Goal: Information Seeking & Learning: Learn about a topic

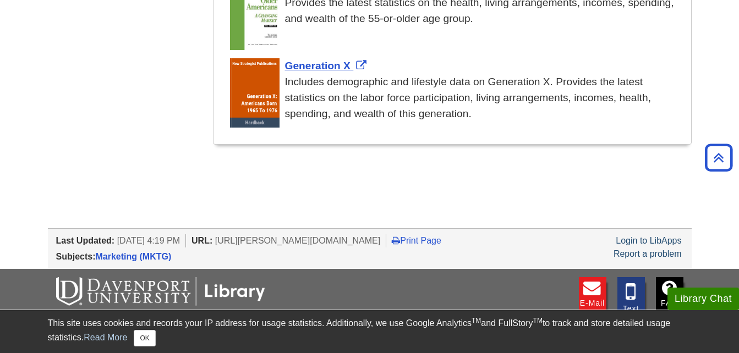
scroll to position [1273, 0]
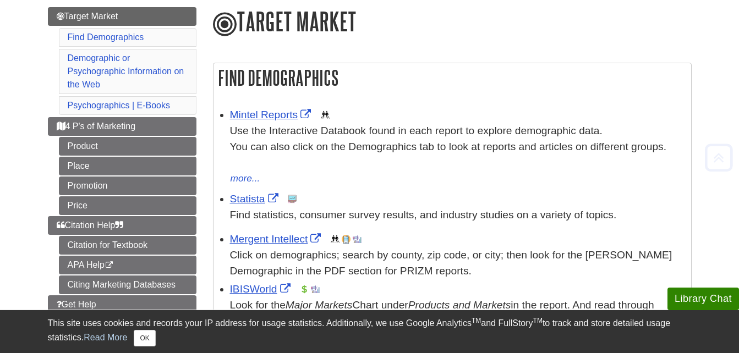
scroll to position [140, 0]
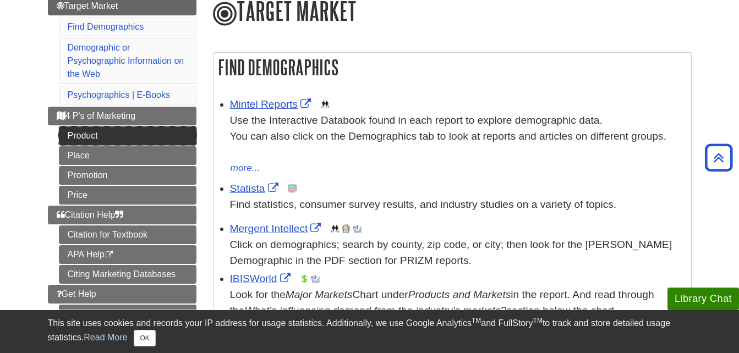
click at [92, 134] on link "Product" at bounding box center [128, 136] width 138 height 19
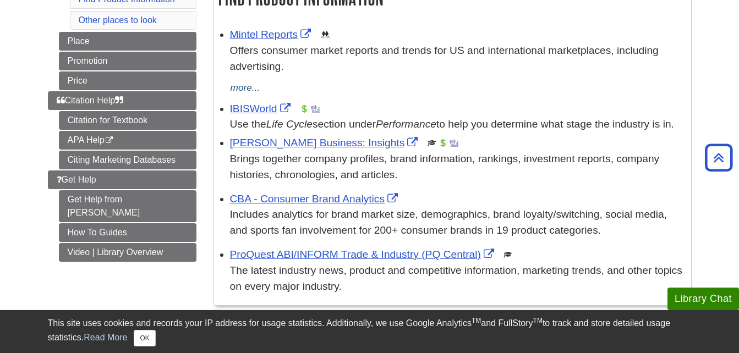
scroll to position [209, 0]
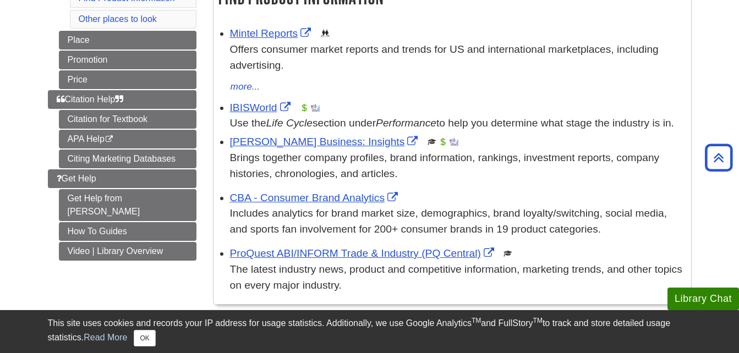
click at [250, 100] on div "IBISWorld This link opens in a new window Use the Life Cycle section under Perf…" at bounding box center [458, 116] width 456 height 32
click at [250, 101] on div "IBISWorld This link opens in a new window Use the Life Cycle section under Perf…" at bounding box center [458, 116] width 456 height 32
click at [252, 109] on link "IBISWorld" at bounding box center [261, 108] width 63 height 12
click at [274, 39] on div "Mintel Reports This link opens in a new window Offers consumer market reports a…" at bounding box center [458, 60] width 456 height 68
click at [274, 37] on link "Mintel Reports" at bounding box center [272, 34] width 84 height 12
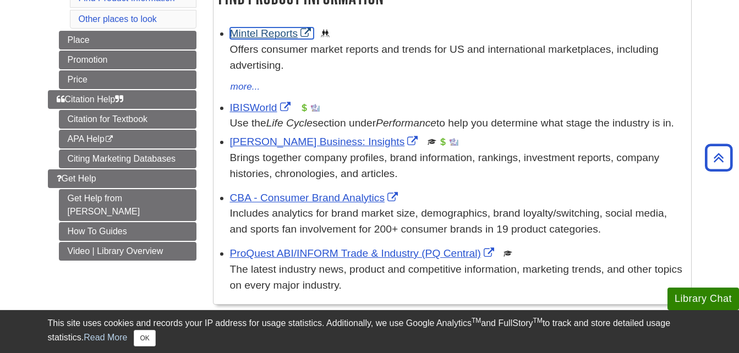
click at [260, 28] on link "Mintel Reports" at bounding box center [272, 34] width 84 height 12
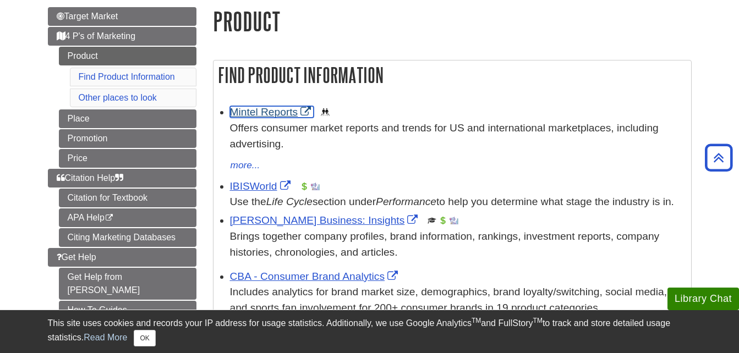
scroll to position [129, 0]
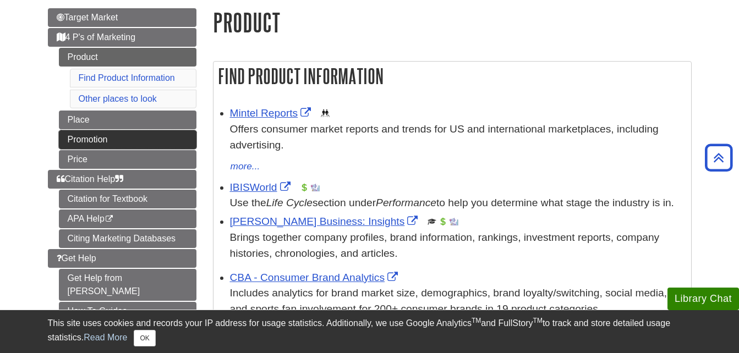
click at [166, 145] on link "Promotion" at bounding box center [128, 139] width 138 height 19
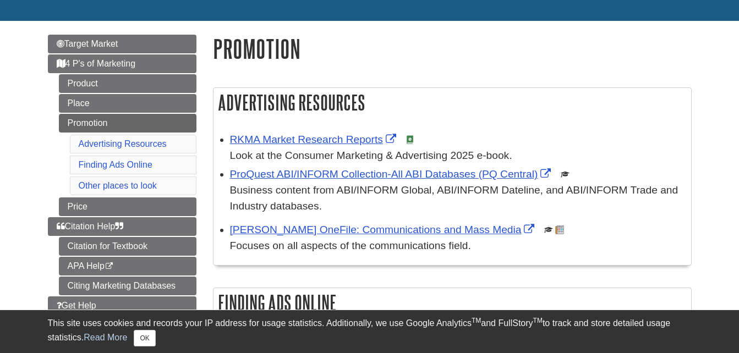
scroll to position [117, 0]
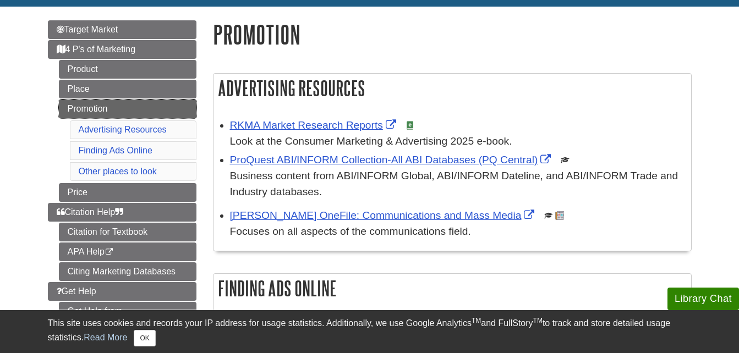
click at [166, 110] on link "Promotion" at bounding box center [128, 109] width 138 height 19
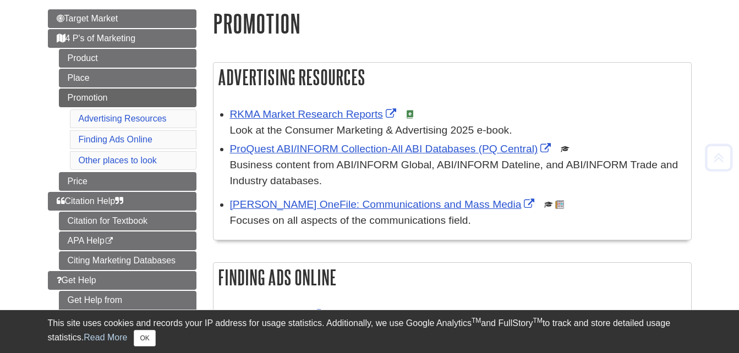
scroll to position [129, 0]
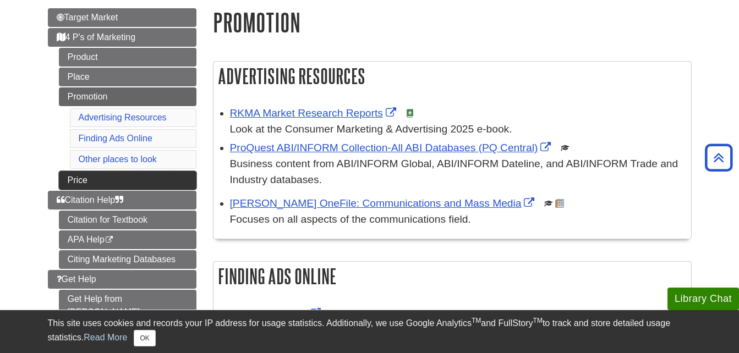
click at [160, 177] on link "Price" at bounding box center [128, 180] width 138 height 19
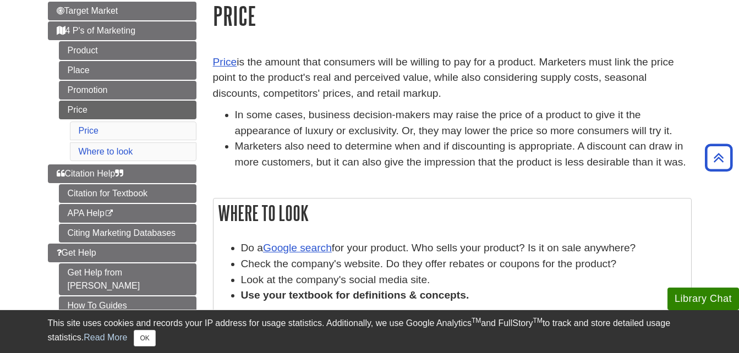
scroll to position [118, 0]
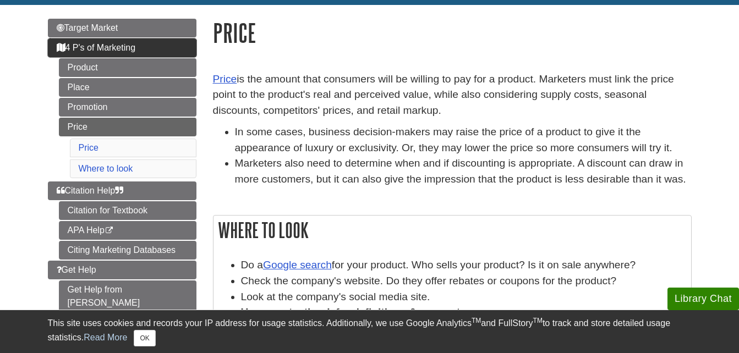
click at [97, 47] on span "4 P's of Marketing" at bounding box center [96, 47] width 79 height 9
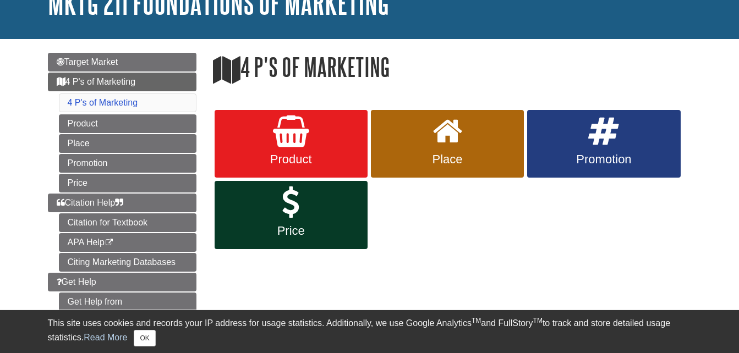
scroll to position [85, 0]
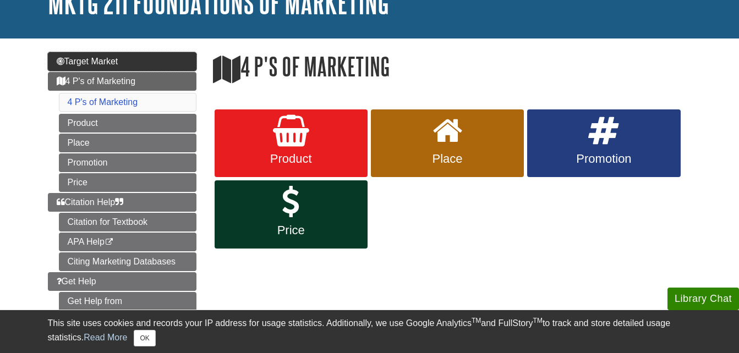
drag, startPoint x: 146, startPoint y: 58, endPoint x: 139, endPoint y: 58, distance: 7.2
click at [137, 58] on link "Target Market" at bounding box center [122, 61] width 149 height 19
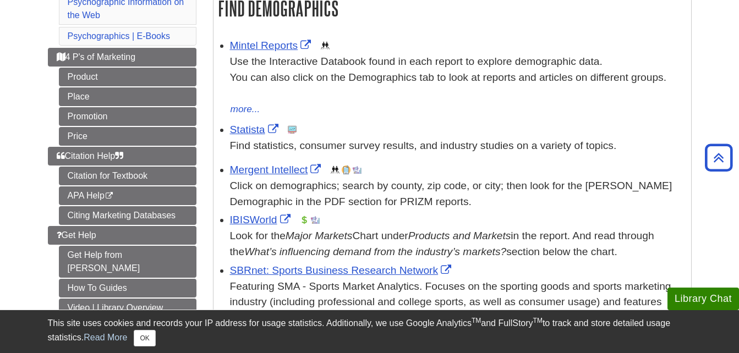
scroll to position [202, 0]
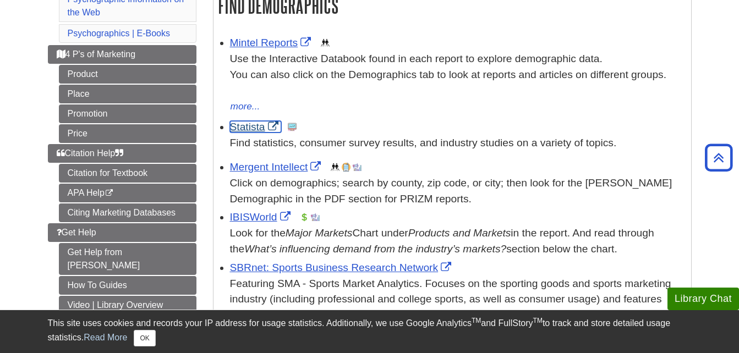
click at [250, 125] on link "Statista" at bounding box center [255, 127] width 51 height 12
click at [380, 38] on div "Mintel Reports This link opens in a new window Use the Interactive Databook fou…" at bounding box center [458, 74] width 456 height 79
